Goal: Information Seeking & Learning: Learn about a topic

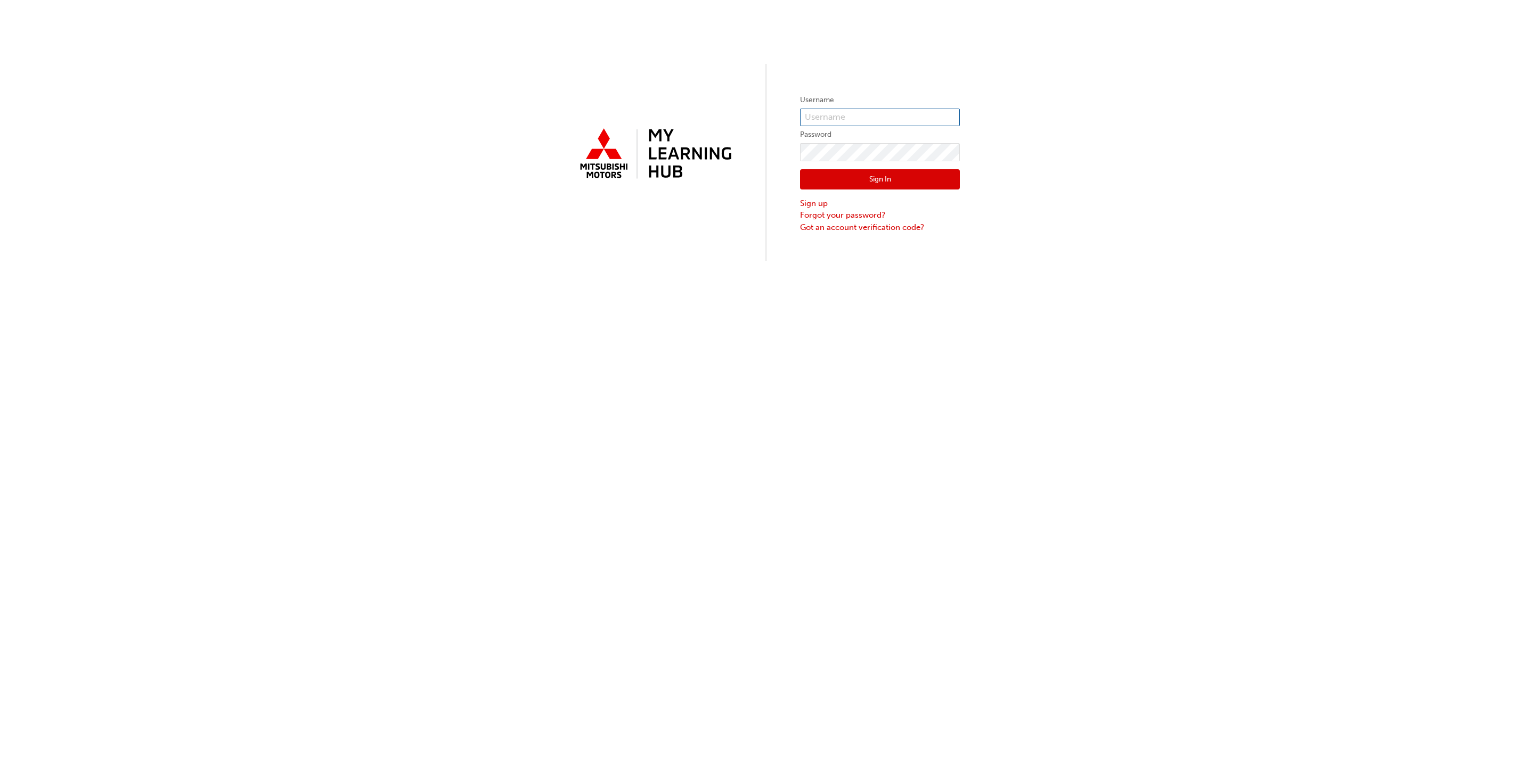
click at [822, 113] on input "text" at bounding box center [880, 118] width 160 height 18
type input "0005565350"
click button "Sign In" at bounding box center [880, 179] width 160 height 20
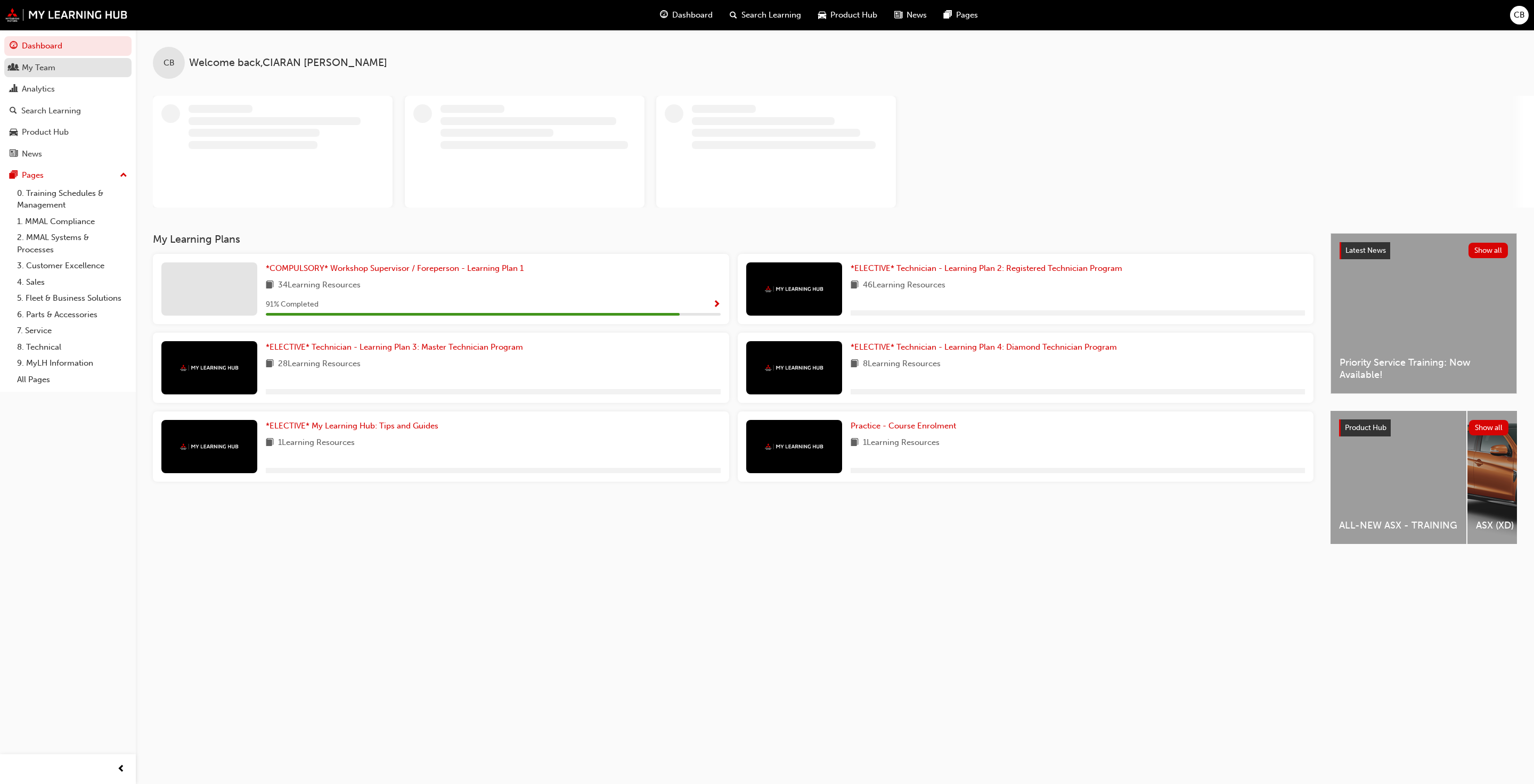
click at [47, 64] on div "My Team" at bounding box center [39, 67] width 34 height 12
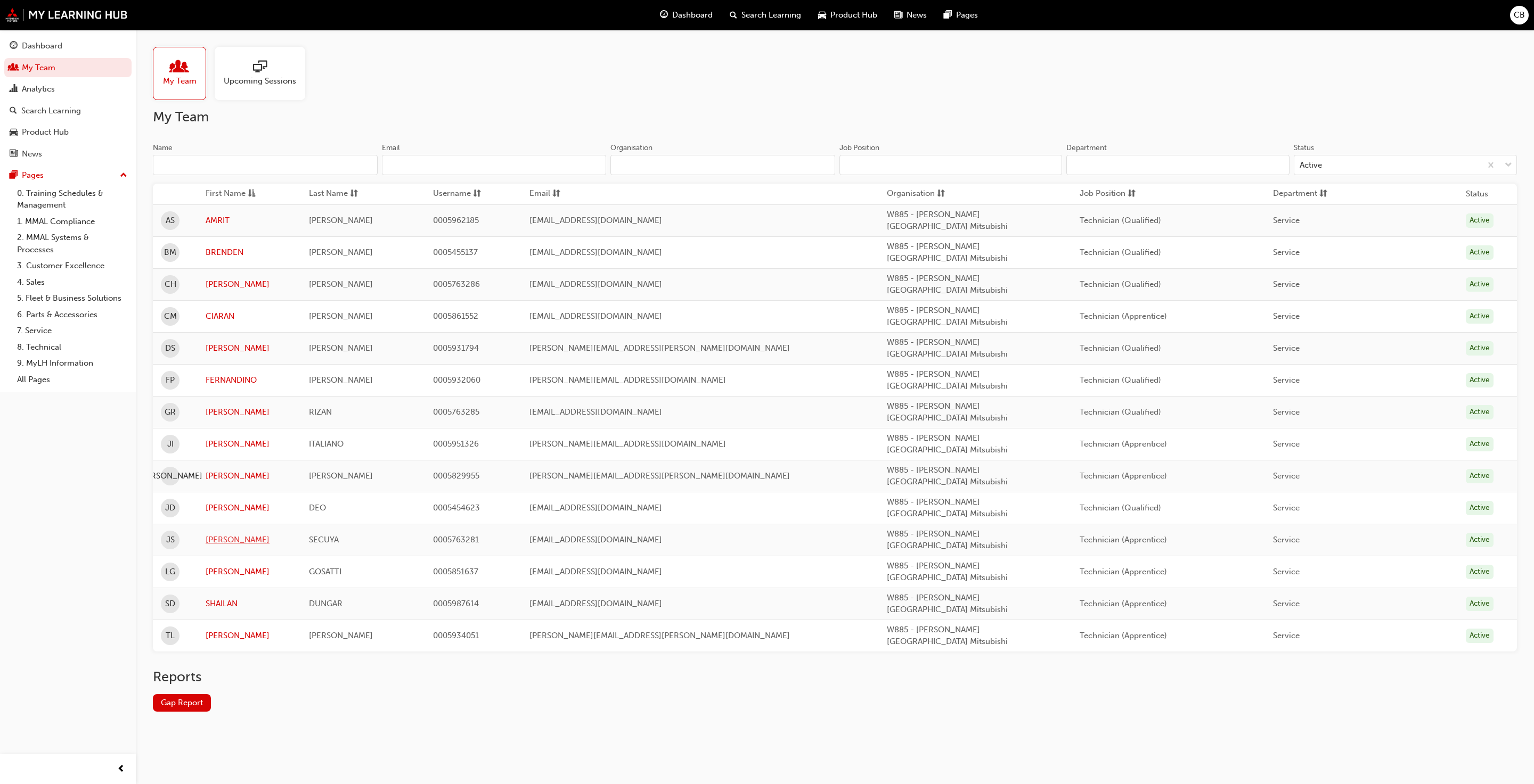
click at [235, 534] on link "[PERSON_NAME]" at bounding box center [249, 540] width 87 height 12
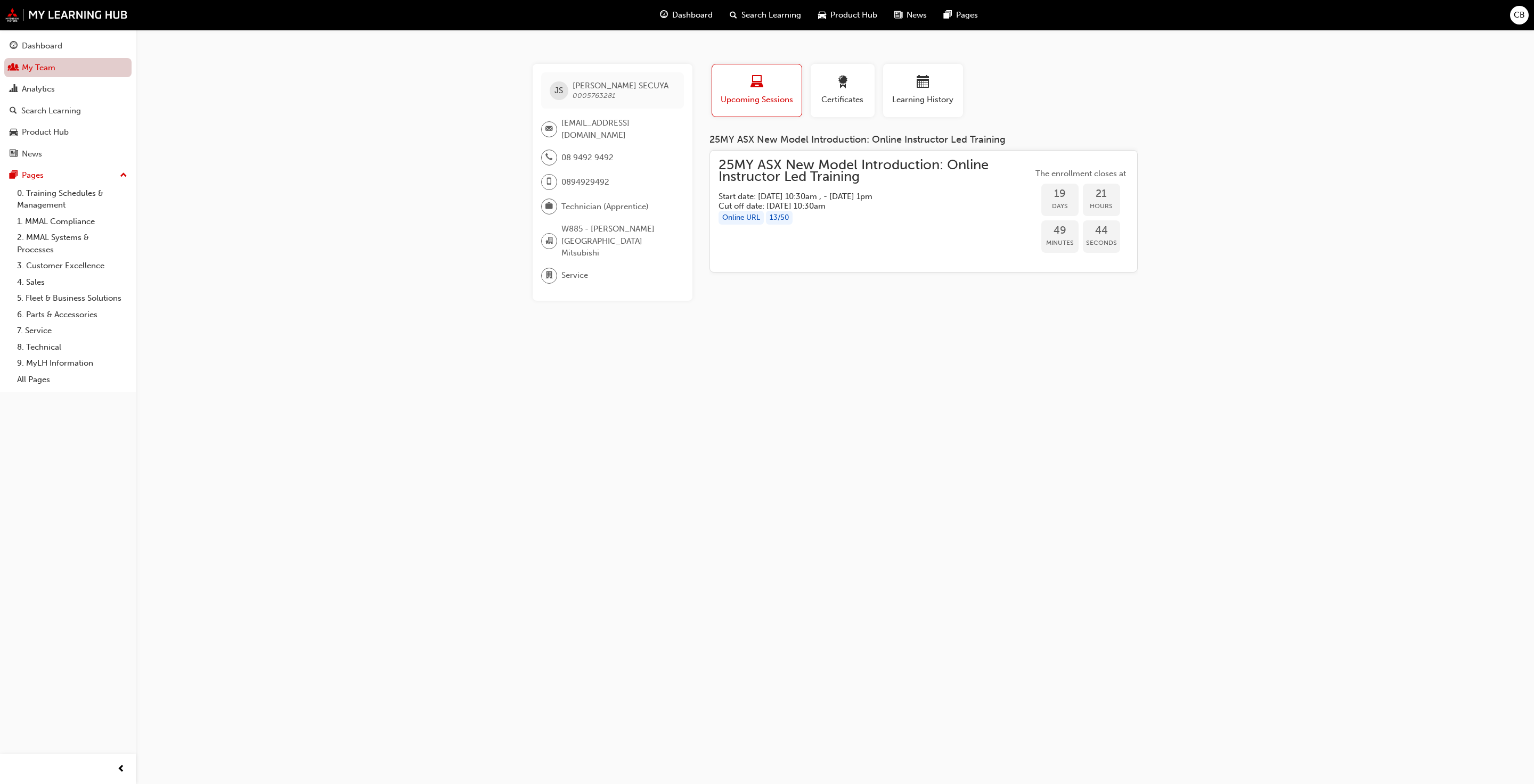
click at [40, 62] on link "My Team" at bounding box center [68, 68] width 128 height 19
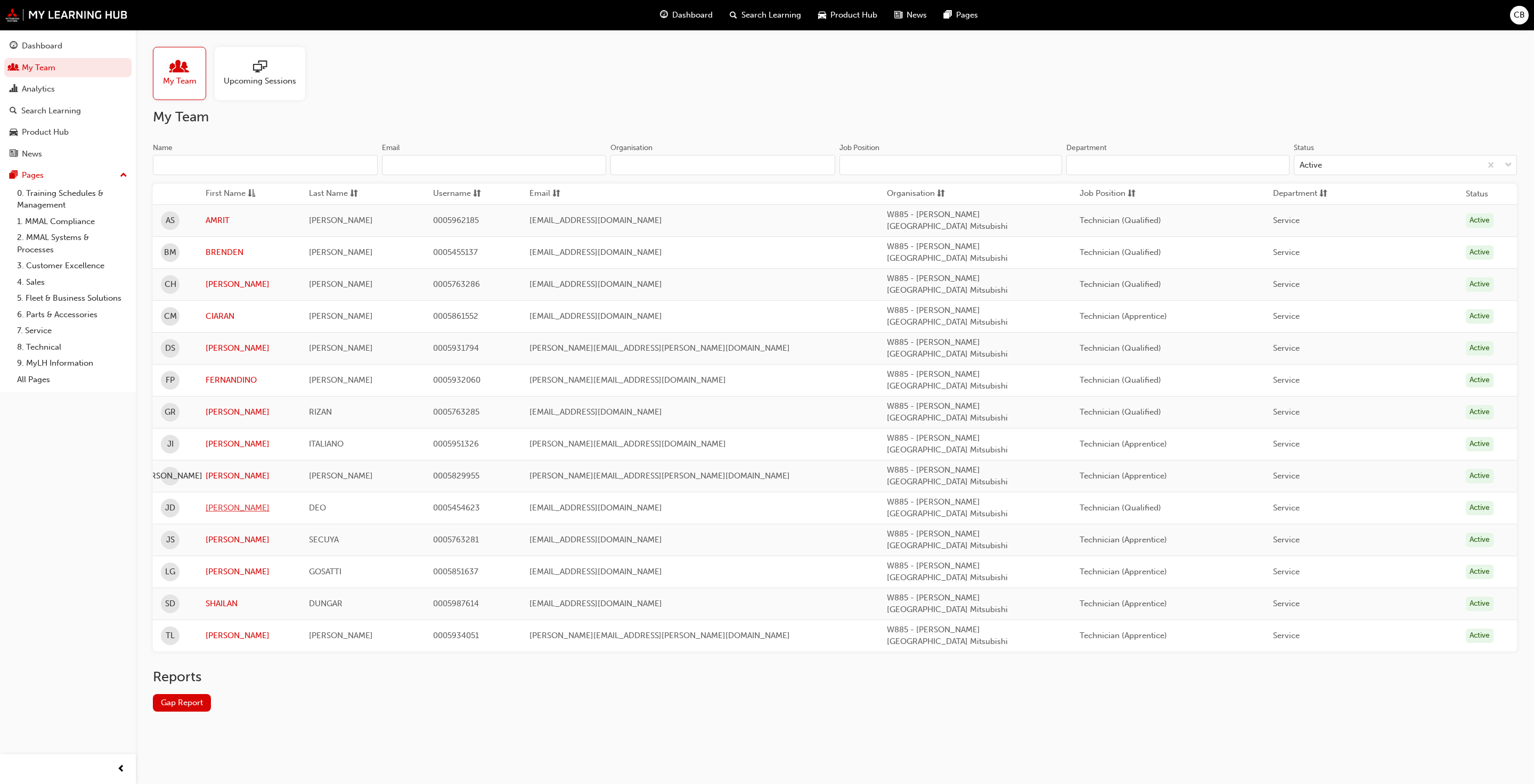
click at [223, 502] on link "[PERSON_NAME]" at bounding box center [249, 508] width 87 height 12
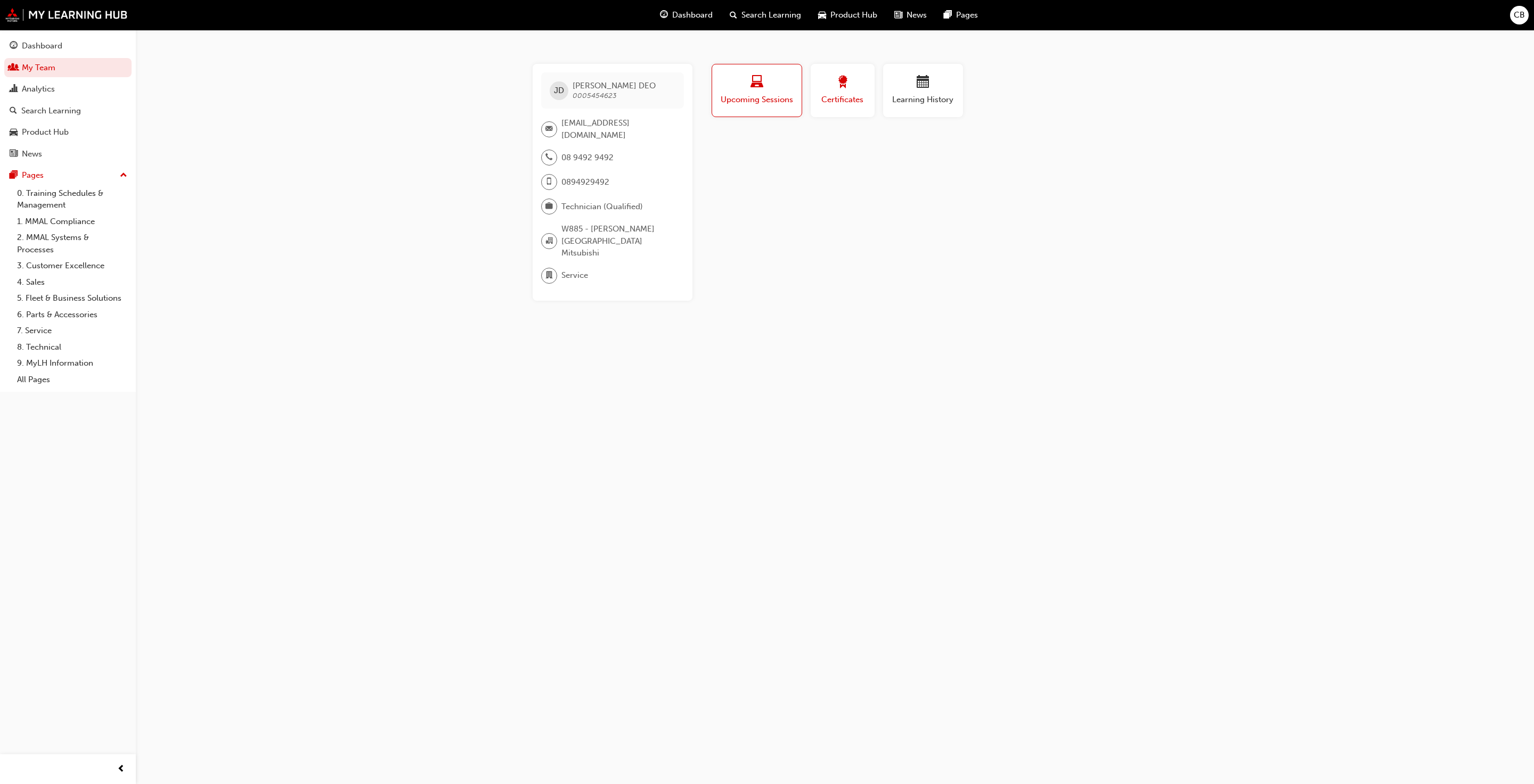
click at [823, 89] on div "button" at bounding box center [843, 84] width 48 height 16
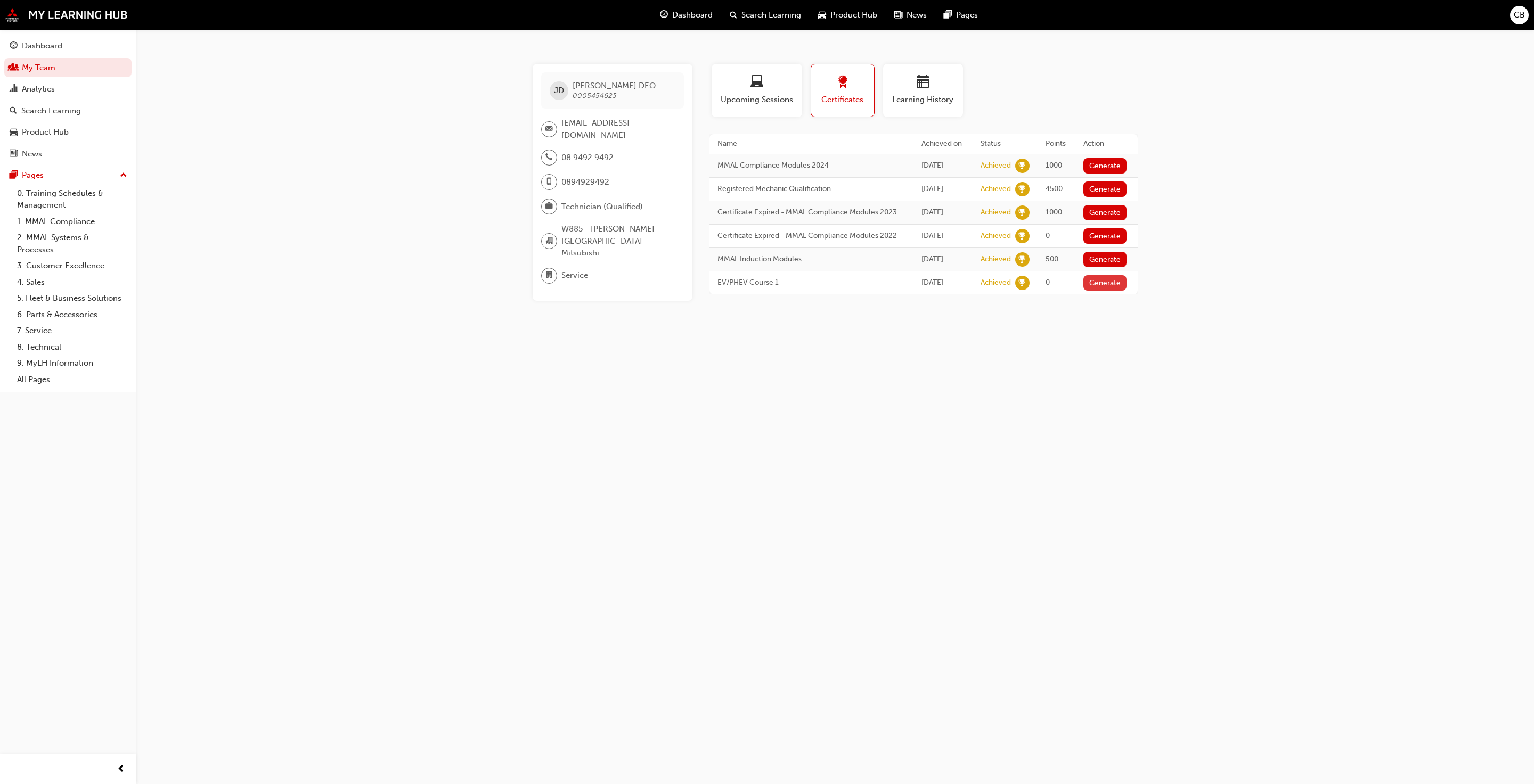
click at [1092, 291] on button "Generate" at bounding box center [1105, 283] width 43 height 16
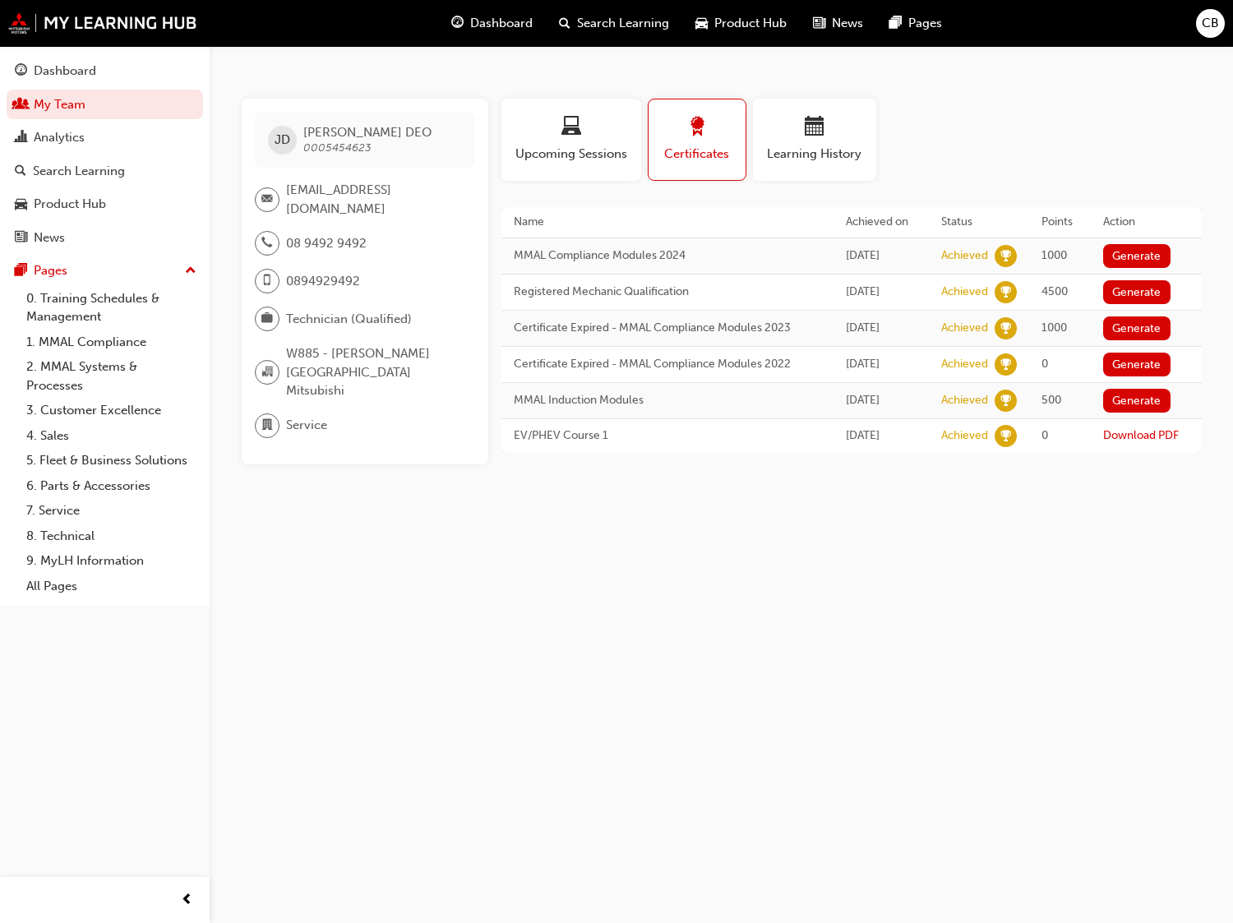
click at [1148, 435] on td "Download PDF" at bounding box center [1146, 436] width 110 height 35
click at [1148, 419] on td "Download PDF" at bounding box center [1146, 436] width 110 height 35
click at [1147, 428] on link "Download PDF" at bounding box center [1142, 435] width 76 height 14
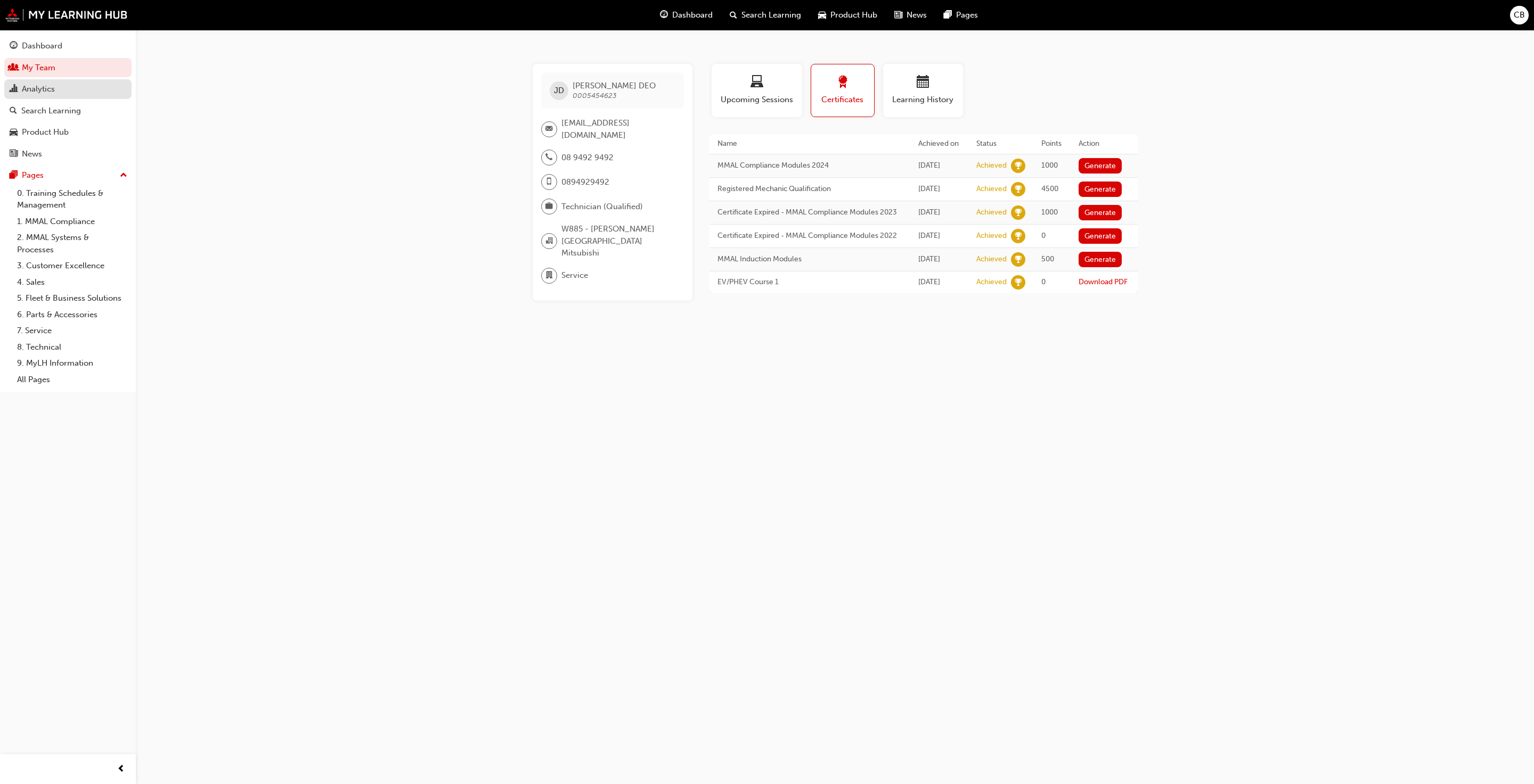
click at [67, 86] on div "Analytics" at bounding box center [68, 89] width 117 height 14
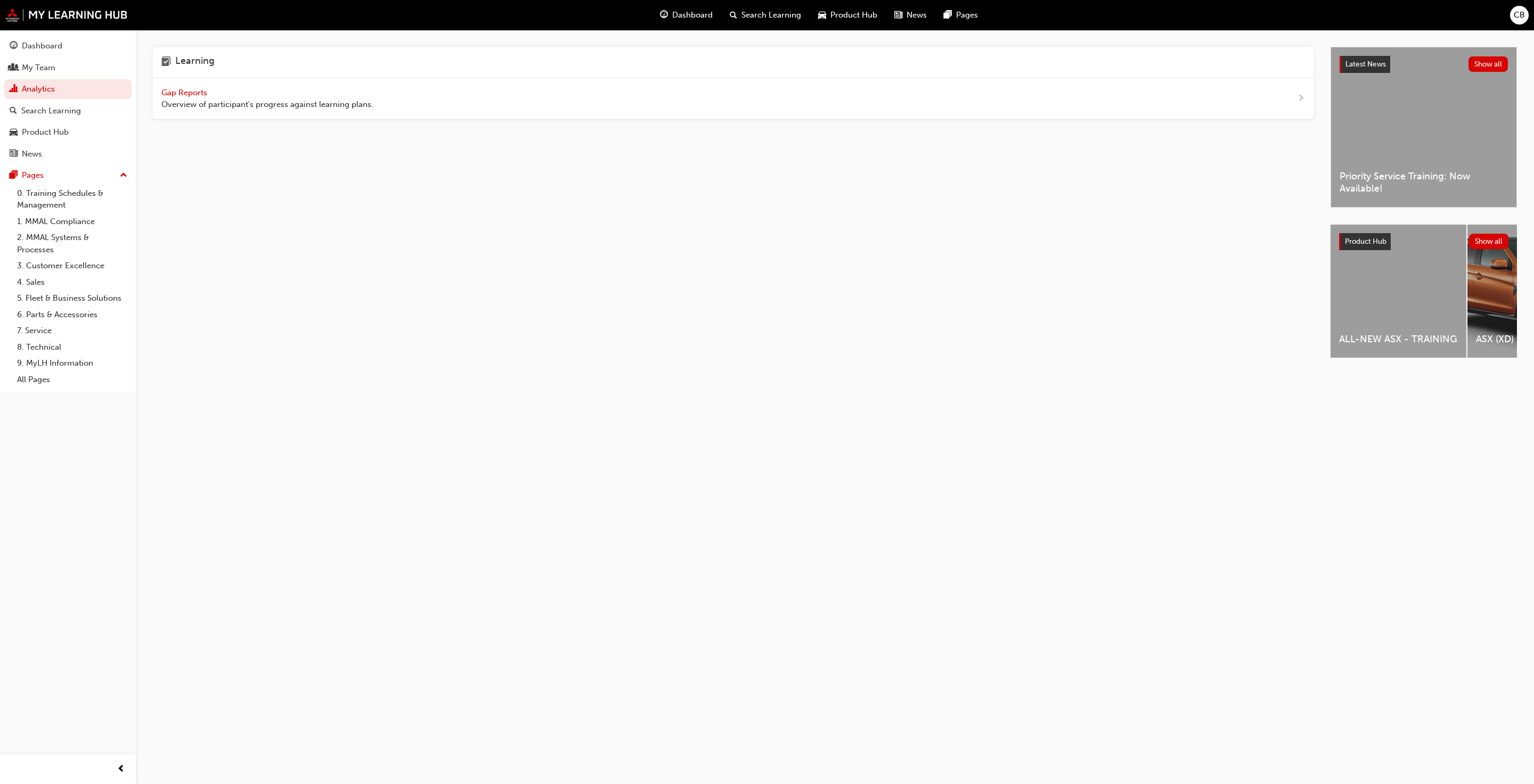
drag, startPoint x: 163, startPoint y: 85, endPoint x: 170, endPoint y: 85, distance: 7.0
click at [165, 85] on div "Gap Reports Overview of participant's progress against learning plans." at bounding box center [733, 99] width 1161 height 41
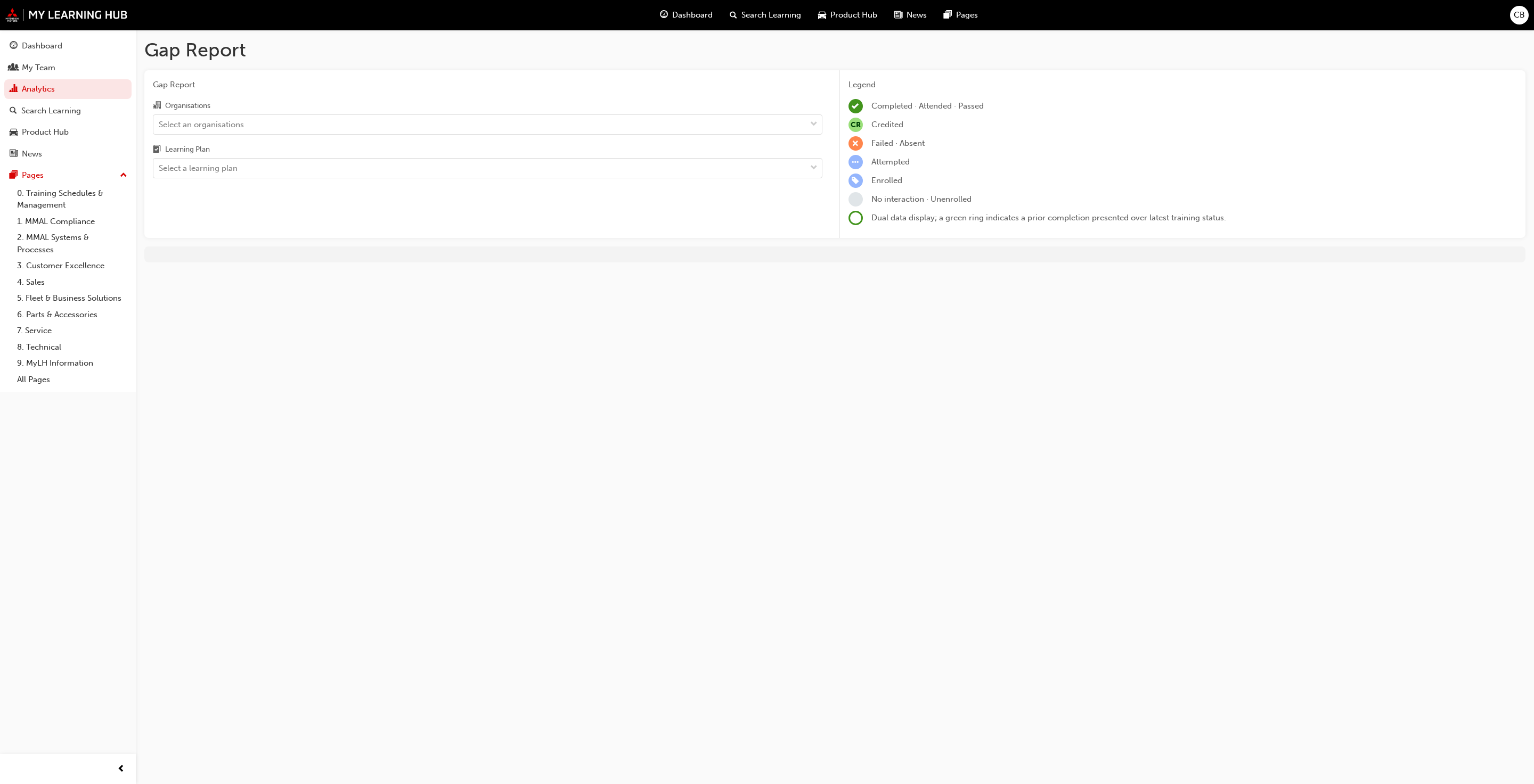
click at [266, 109] on div "Organisations" at bounding box center [488, 107] width 670 height 16
click at [160, 119] on input "Organisations Select an organisations" at bounding box center [159, 124] width 1 height 9
drag, startPoint x: 267, startPoint y: 115, endPoint x: 267, endPoint y: 122, distance: 7.0
click at [267, 117] on div "Select an organisations" at bounding box center [479, 124] width 652 height 19
click at [160, 119] on input "Organisations 0 results available. Select is focused ,type to refine list, pres…" at bounding box center [159, 124] width 1 height 9
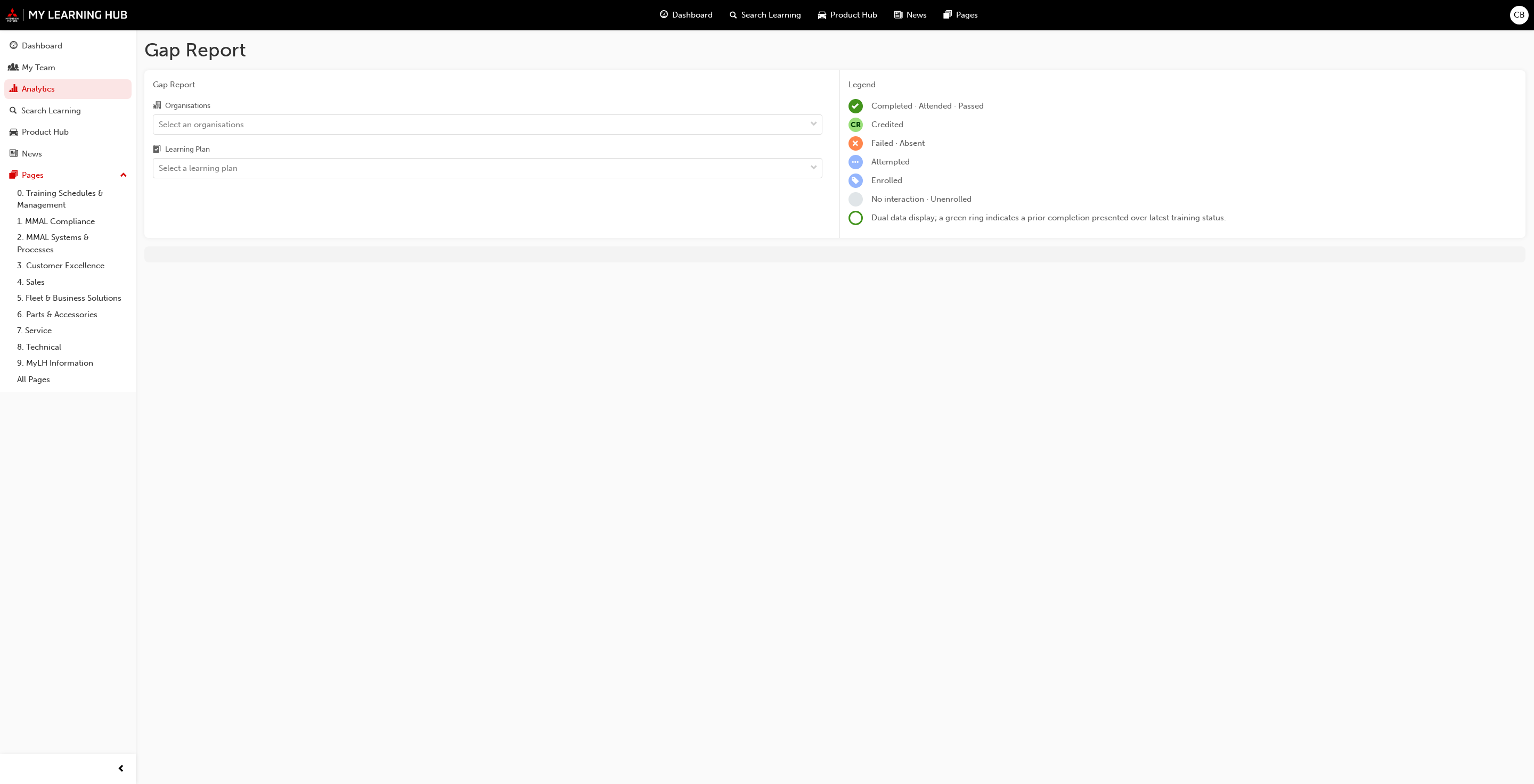
drag, startPoint x: 264, startPoint y: 179, endPoint x: 269, endPoint y: 151, distance: 28.4
click at [264, 170] on div "Gap Report Organisations Select an organisations Learning Plan Select a learnin…" at bounding box center [488, 155] width 687 height 168
click at [269, 151] on div "Learning Plan" at bounding box center [488, 151] width 670 height 16
click at [160, 163] on input "Learning Plan Select a learning plan" at bounding box center [159, 168] width 1 height 9
click at [271, 124] on div "Select an organisations" at bounding box center [479, 124] width 652 height 19
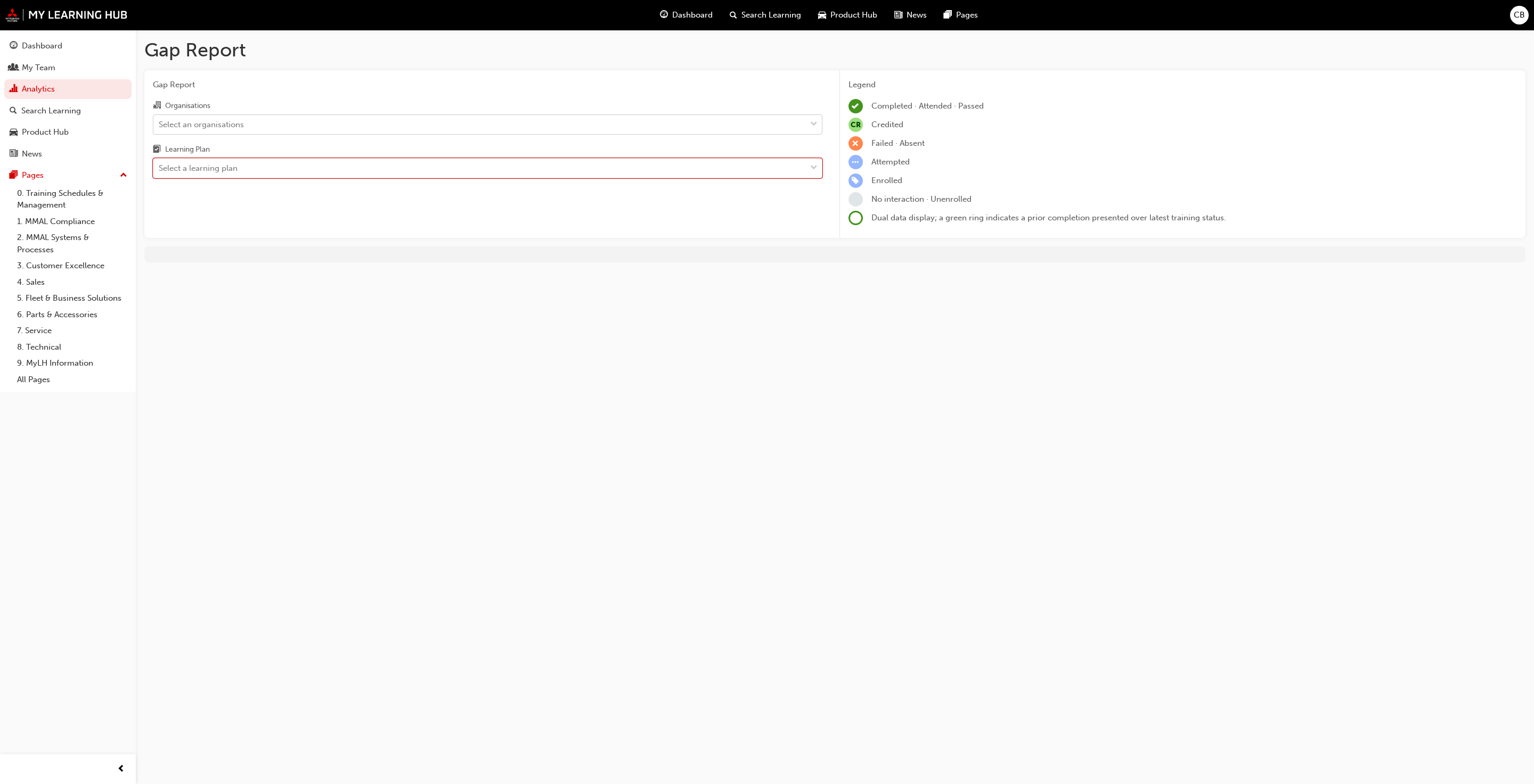
click at [160, 124] on input "Organisations Select an organisations" at bounding box center [159, 124] width 1 height 9
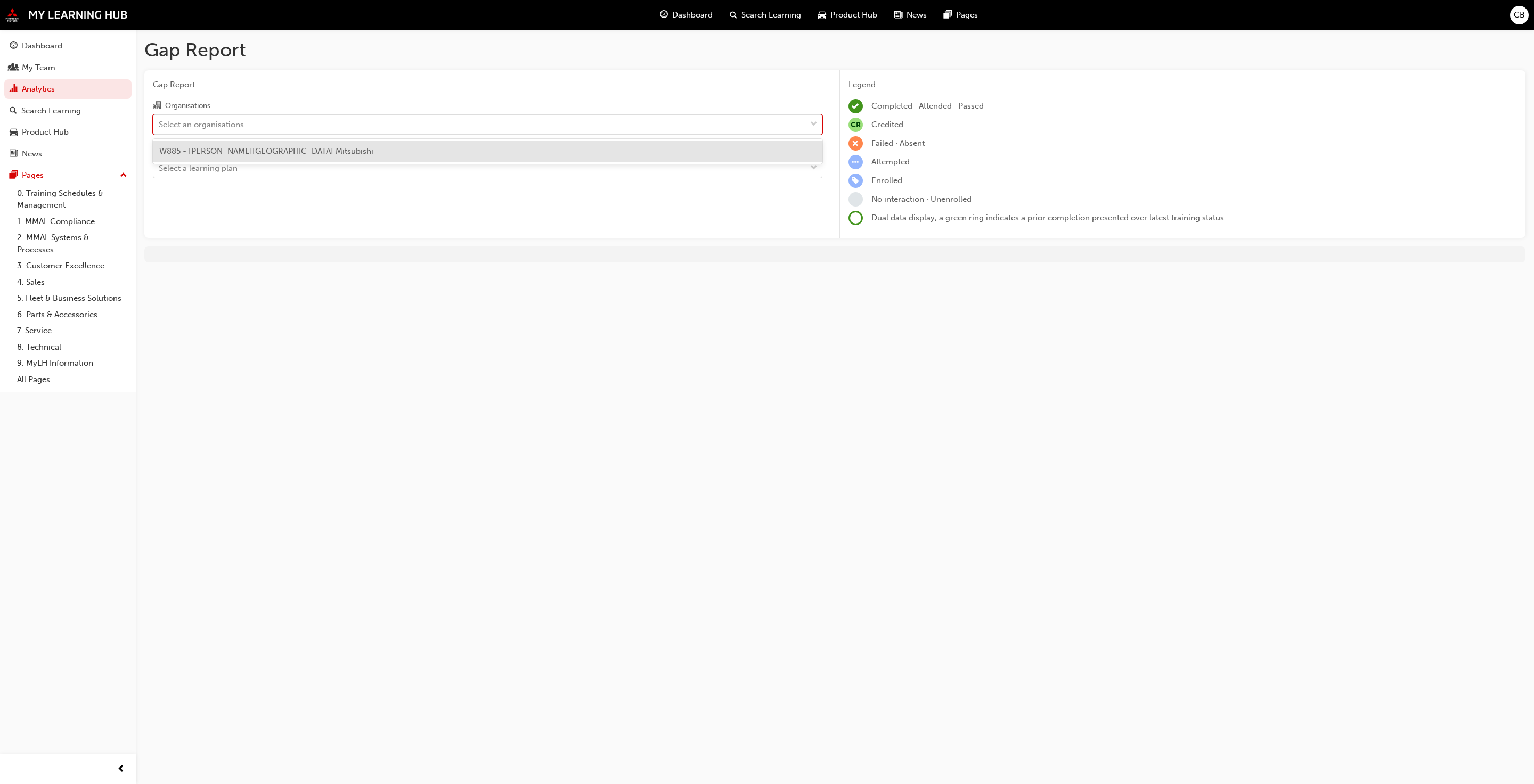
click at [271, 151] on span "W885 - [PERSON_NAME][GEOGRAPHIC_DATA] Mitsubishi" at bounding box center [266, 151] width 214 height 10
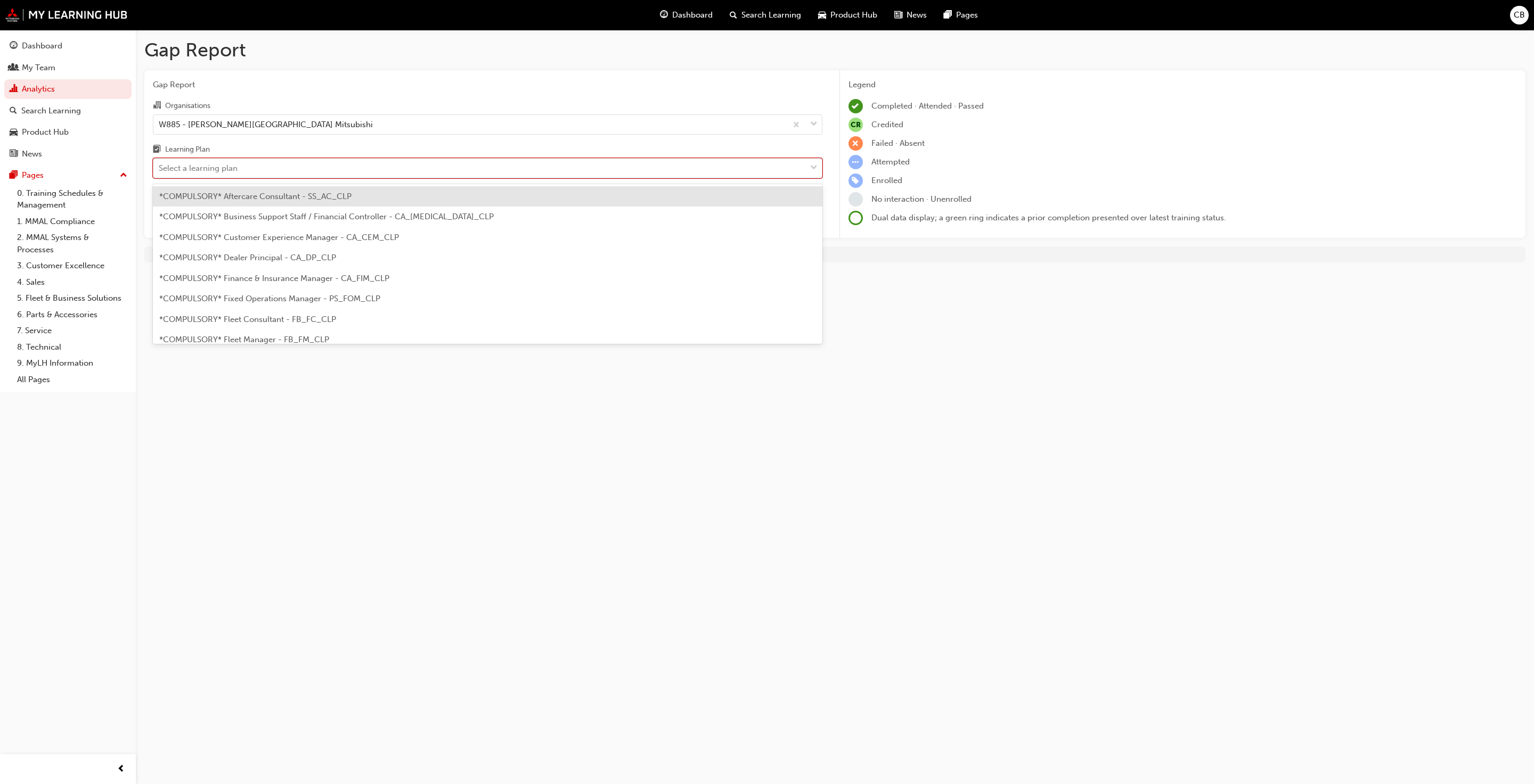
drag, startPoint x: 271, startPoint y: 159, endPoint x: 271, endPoint y: 184, distance: 25.0
click at [271, 160] on div "Select a learning plan" at bounding box center [488, 168] width 670 height 20
click at [160, 163] on input "Learning Plan option *COMPULSORY* Aftercare Consultant - SS_AC_CLP focused, 1 o…" at bounding box center [159, 168] width 1 height 9
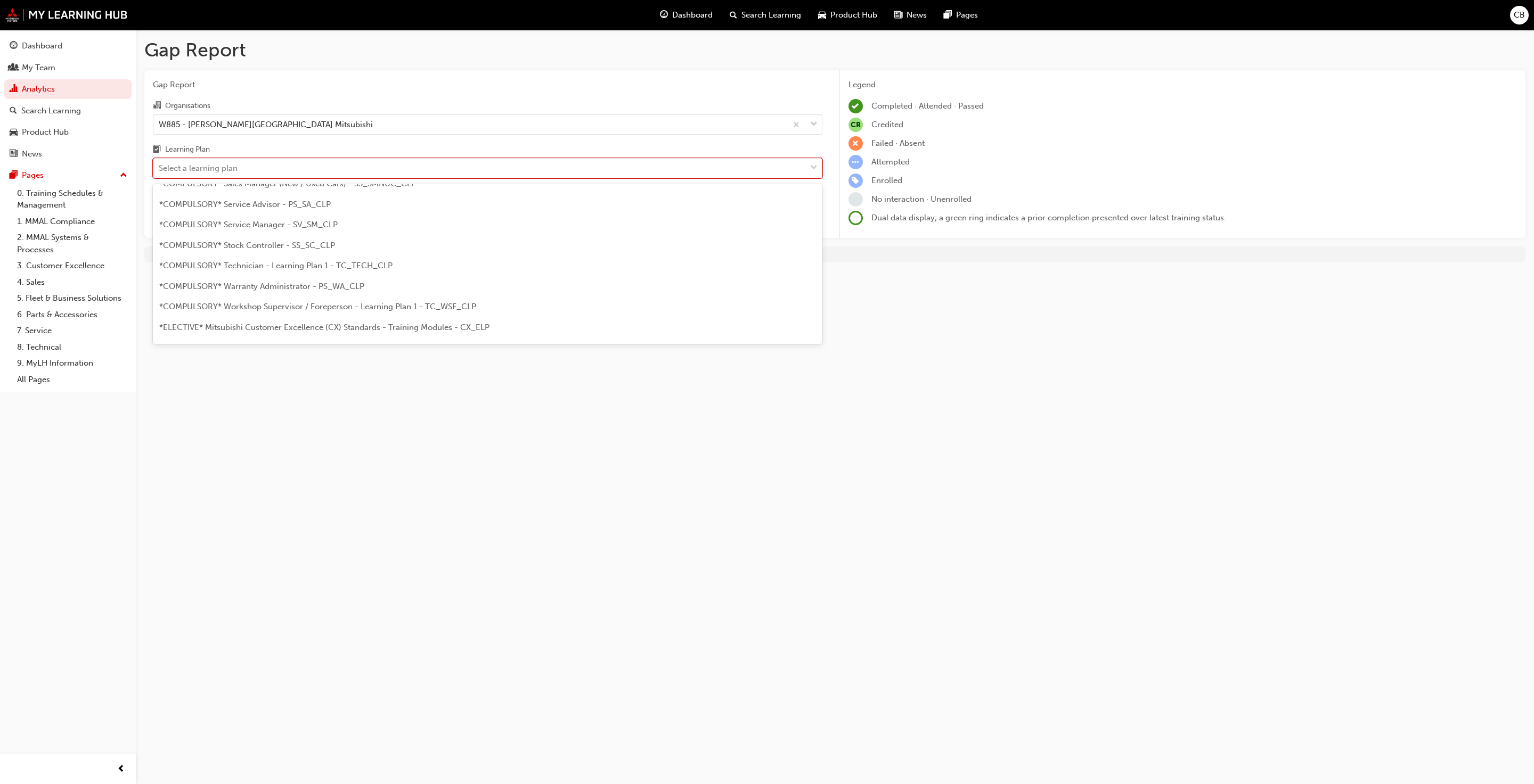
click at [316, 256] on div "*COMPULSORY* Technician - Learning Plan 1 - TC_TECH_CLP" at bounding box center [488, 266] width 670 height 21
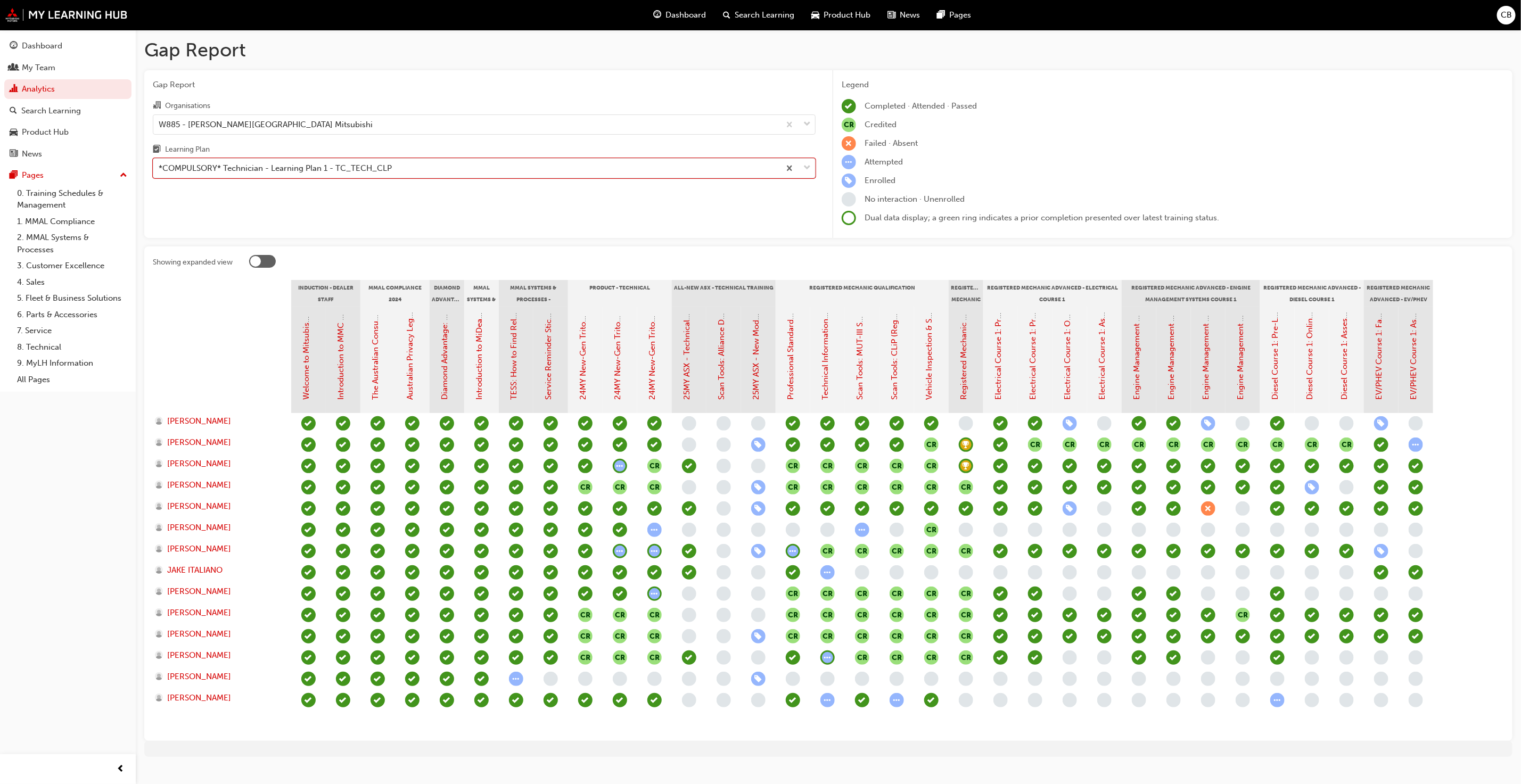
click at [1371, 364] on div "EV/PHEV Course 1: Face to Face Instructor Led Training (Registered Mechanic Adv…" at bounding box center [1381, 360] width 34 height 106
click at [1375, 366] on link "EV/PHEV Course 1: Face to Face Instructor Led Training (Registered Mechanic Adv…" at bounding box center [1379, 236] width 10 height 327
